Goal: Information Seeking & Learning: Learn about a topic

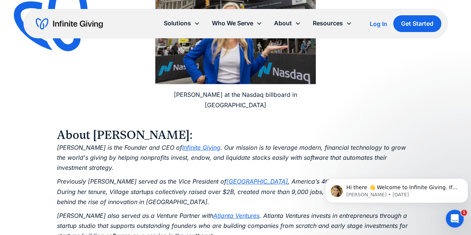
scroll to position [1006, 0]
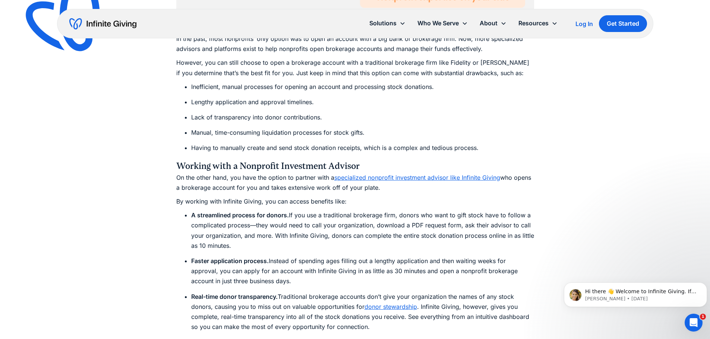
scroll to position [2195, 0]
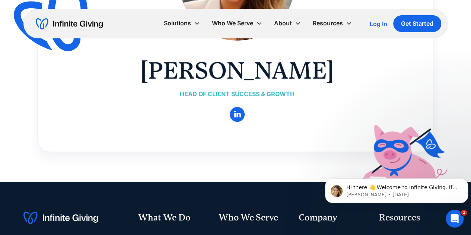
scroll to position [75, 0]
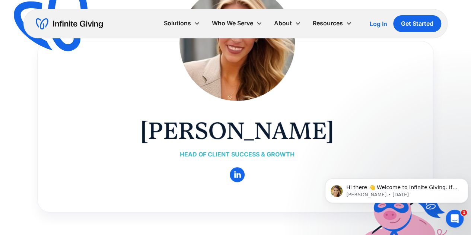
click at [221, 154] on div "Head of Client Success & Growth" at bounding box center [237, 154] width 194 height 10
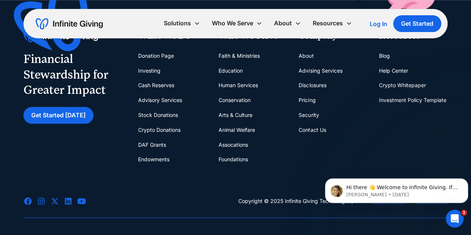
scroll to position [335, 0]
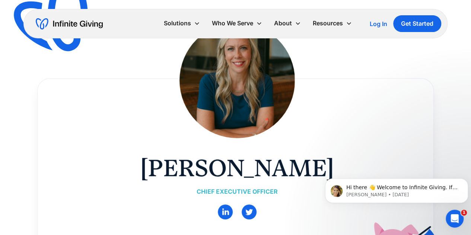
click at [239, 194] on div "Chief Executive Officer" at bounding box center [237, 192] width 194 height 10
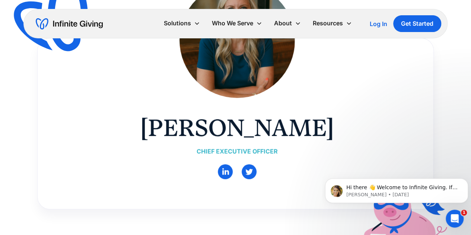
scroll to position [149, 0]
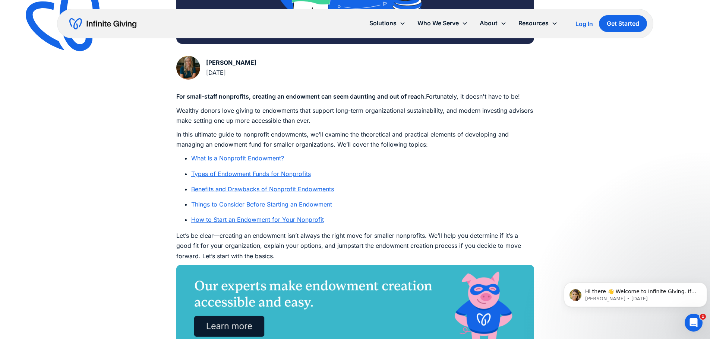
scroll to position [298, 0]
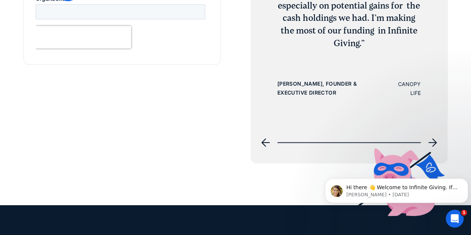
scroll to position [2571, 0]
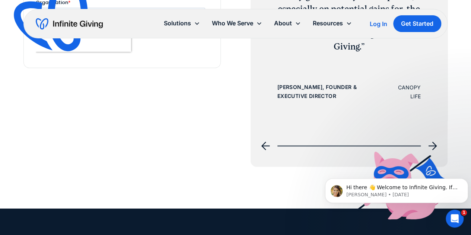
click at [431, 143] on icon "next slide" at bounding box center [432, 146] width 9 height 9
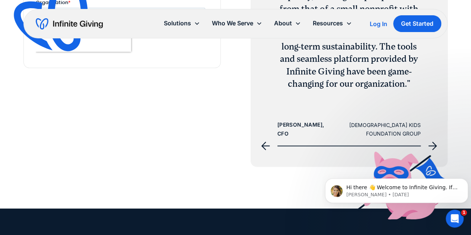
click at [361, 122] on div "Jewish Kids Foundation Group" at bounding box center [376, 130] width 89 height 18
click at [295, 126] on div "Trena Kennedy, CFO" at bounding box center [301, 129] width 47 height 18
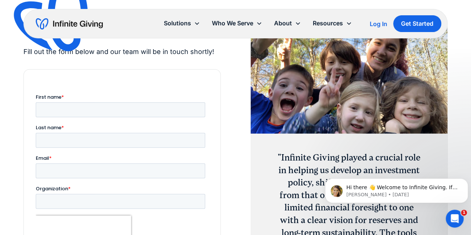
click at [316, 111] on img "2 of 4" at bounding box center [349, 78] width 197 height 146
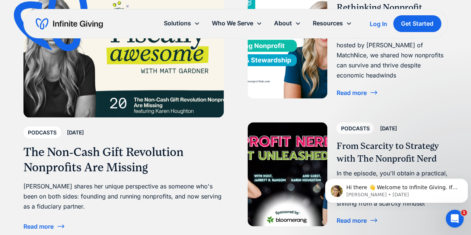
scroll to position [2012, 0]
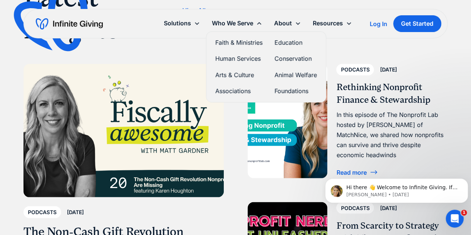
click at [251, 24] on div "Who We Serve" at bounding box center [232, 23] width 41 height 10
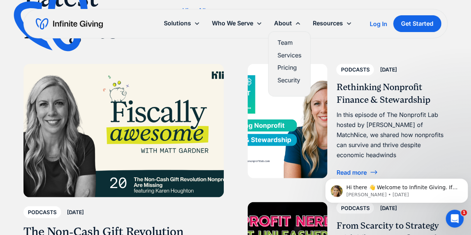
click at [284, 39] on link "Team" at bounding box center [290, 43] width 24 height 10
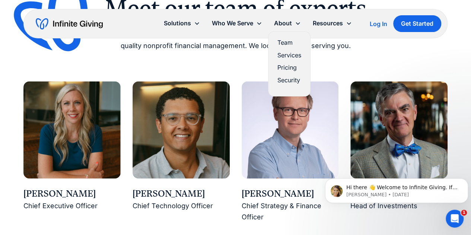
click at [286, 55] on link "Services" at bounding box center [290, 55] width 24 height 10
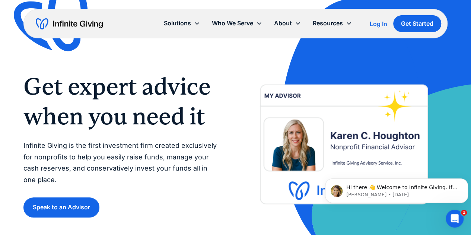
click at [73, 29] on img "home" at bounding box center [69, 24] width 67 height 12
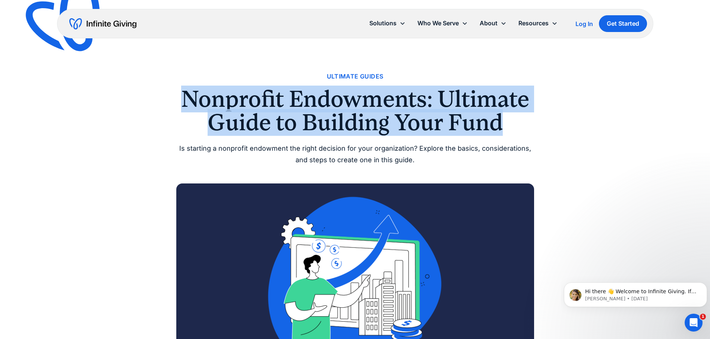
drag, startPoint x: 359, startPoint y: 108, endPoint x: 560, endPoint y: 118, distance: 201.5
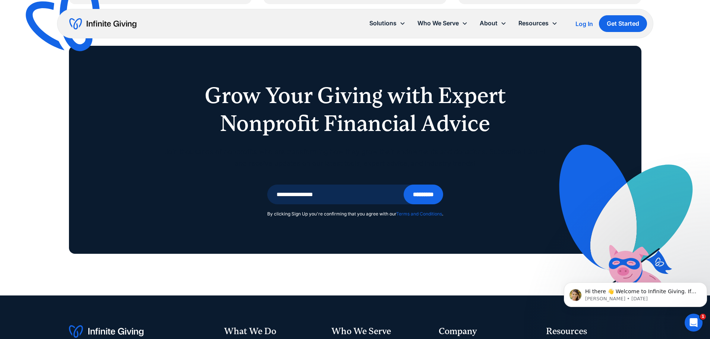
scroll to position [4977, 0]
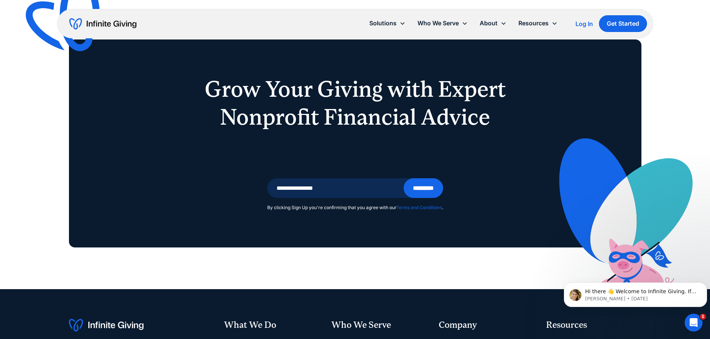
drag, startPoint x: 197, startPoint y: 81, endPoint x: 562, endPoint y: 219, distance: 390.4
click at [562, 219] on div "Grow Your Giving with Expert Nonprofit Financial Advice Join thousands of nonpr…" at bounding box center [355, 143] width 572 height 208
click at [500, 227] on div "Grow Your Giving with Expert Nonprofit Financial Advice Join thousands of nonpr…" at bounding box center [355, 143] width 572 height 208
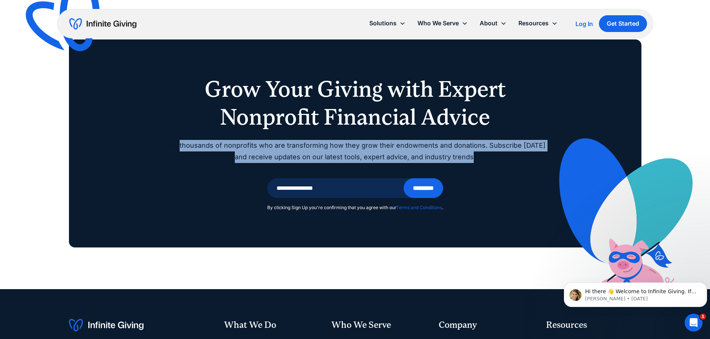
drag, startPoint x: 187, startPoint y: 145, endPoint x: 523, endPoint y: 170, distance: 337.0
click at [523, 170] on div "Grow Your Giving with Expert Nonprofit Financial Advice Join thousands of nonpr…" at bounding box center [355, 143] width 572 height 208
click at [513, 215] on div "Grow Your Giving with Expert Nonprofit Financial Advice Join thousands of nonpr…" at bounding box center [355, 143] width 572 height 208
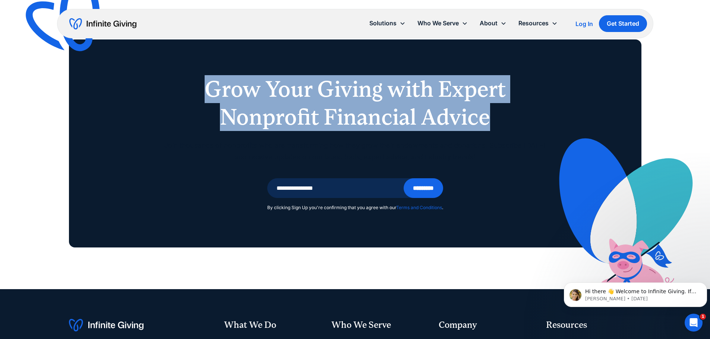
drag, startPoint x: 207, startPoint y: 83, endPoint x: 544, endPoint y: 117, distance: 338.8
click at [544, 117] on h1 "Grow Your Giving with Expert Nonprofit Financial Advice" at bounding box center [354, 103] width 381 height 56
drag, startPoint x: 196, startPoint y: 145, endPoint x: 549, endPoint y: 168, distance: 354.0
click at [549, 168] on div "Grow Your Giving with Expert Nonprofit Financial Advice Join thousands of nonpr…" at bounding box center [355, 143] width 572 height 208
click at [522, 164] on div "Grow Your Giving with Expert Nonprofit Financial Advice Join thousands of nonpr…" at bounding box center [354, 120] width 381 height 91
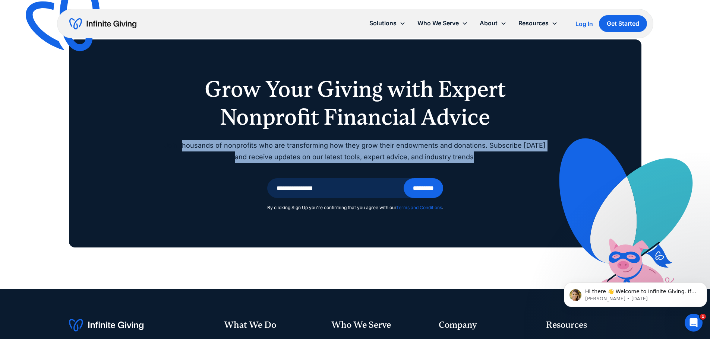
drag, startPoint x: 453, startPoint y: 155, endPoint x: 187, endPoint y: 146, distance: 265.8
click at [187, 146] on p "Join thousands of nonprofits who are transforming how they grow their endowment…" at bounding box center [354, 151] width 381 height 23
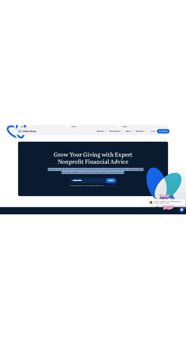
scroll to position [4940, 0]
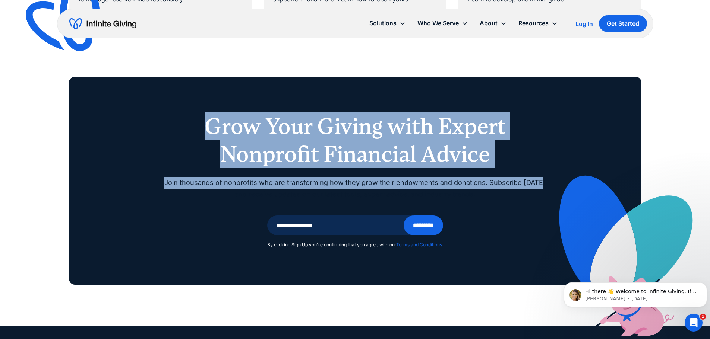
drag, startPoint x: 210, startPoint y: 125, endPoint x: 579, endPoint y: 161, distance: 370.6
click at [587, 165] on div "Grow Your Giving with Expert Nonprofit Financial Advice Join thousands of nonpr…" at bounding box center [355, 181] width 572 height 208
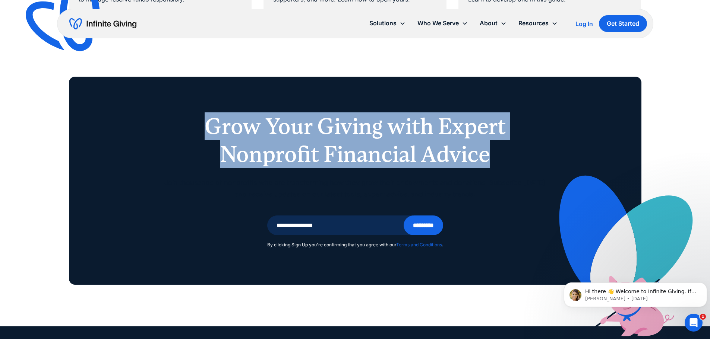
drag, startPoint x: 579, startPoint y: 161, endPoint x: 571, endPoint y: 161, distance: 7.8
click at [571, 161] on div "Grow Your Giving with Expert Nonprofit Financial Advice Join thousands of nonpr…" at bounding box center [355, 181] width 572 height 208
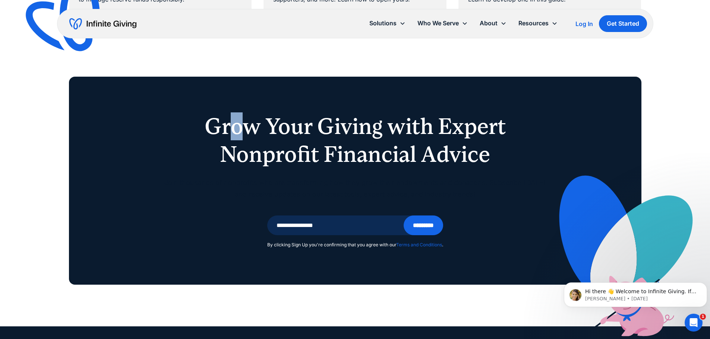
drag, startPoint x: 231, startPoint y: 128, endPoint x: 246, endPoint y: 130, distance: 15.4
click at [246, 130] on h1 "Grow Your Giving with Expert Nonprofit Financial Advice" at bounding box center [354, 141] width 381 height 56
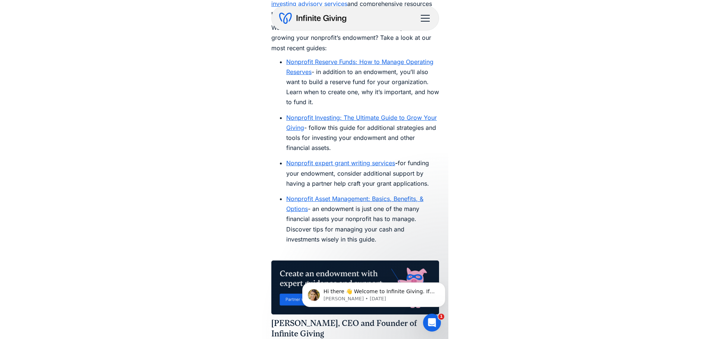
scroll to position [5033, 0]
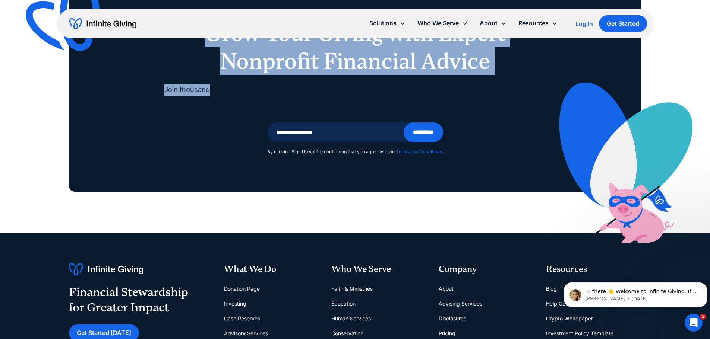
drag, startPoint x: 213, startPoint y: 86, endPoint x: 545, endPoint y: 111, distance: 332.1
click at [545, 111] on div "Grow Your Giving with Expert Nonprofit Financial Advice Join thousands of nonpr…" at bounding box center [355, 88] width 572 height 208
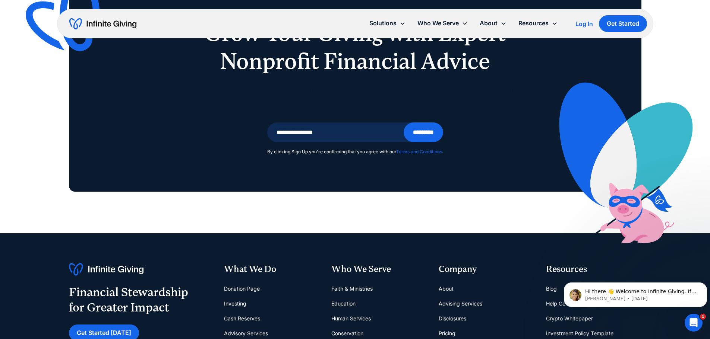
drag, startPoint x: 180, startPoint y: 80, endPoint x: 164, endPoint y: 80, distance: 16.0
click at [180, 79] on div "Grow Your Giving with Expert Nonprofit Financial Advice Join thousands of nonpr…" at bounding box center [354, 63] width 381 height 88
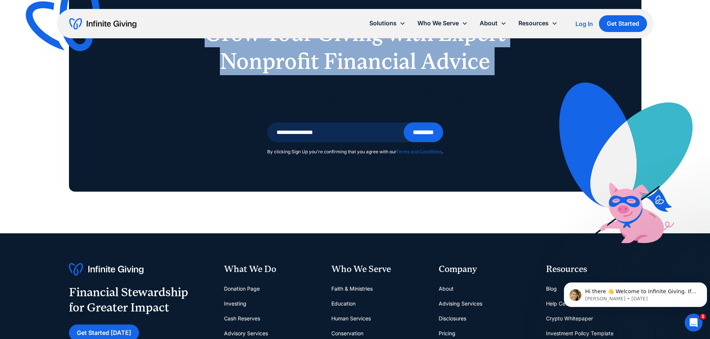
drag, startPoint x: 402, startPoint y: 89, endPoint x: 545, endPoint y: 118, distance: 146.3
click at [545, 118] on div "Grow Your Giving with Expert Nonprofit Financial Advice Join thousands of nonpr…" at bounding box center [355, 88] width 572 height 208
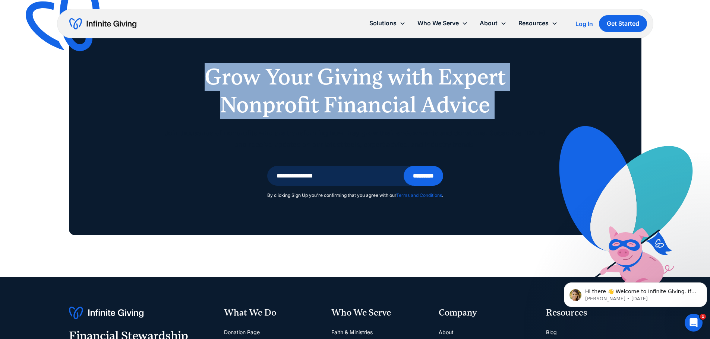
scroll to position [4921, 0]
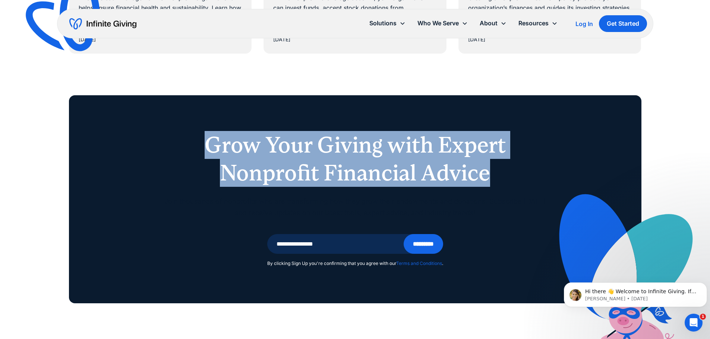
drag, startPoint x: 204, startPoint y: 137, endPoint x: 503, endPoint y: 170, distance: 300.5
click at [503, 170] on h1 "Grow Your Giving with Expert Nonprofit Financial Advice" at bounding box center [354, 159] width 381 height 56
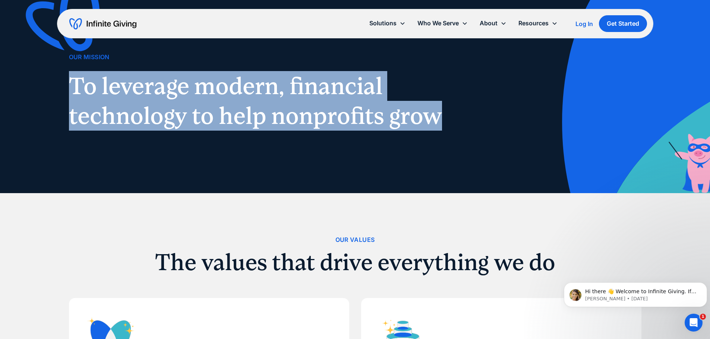
drag, startPoint x: 67, startPoint y: 70, endPoint x: 418, endPoint y: 108, distance: 352.3
click at [477, 144] on div "Our Mission To leverage modern, financial technology to help nonprofits grow" at bounding box center [355, 78] width 710 height 231
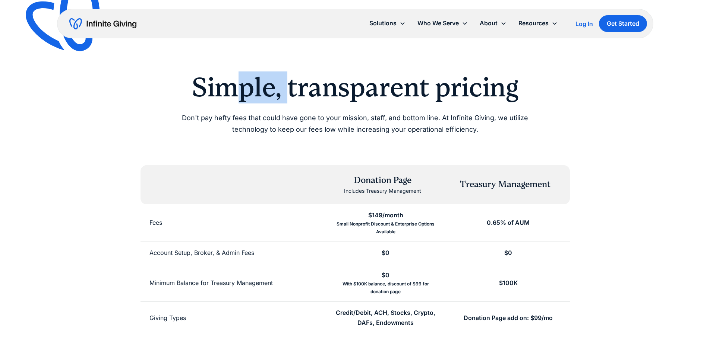
drag, startPoint x: 239, startPoint y: 88, endPoint x: 288, endPoint y: 85, distance: 48.9
click at [288, 85] on h2 "Simple, transparent pricing" at bounding box center [354, 88] width 381 height 32
